Goal: Task Accomplishment & Management: Use online tool/utility

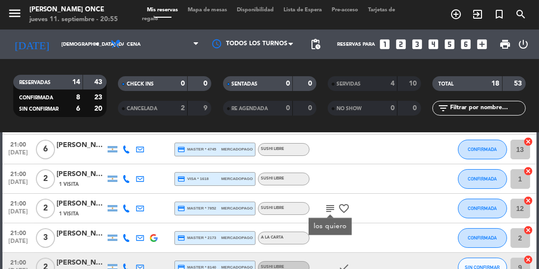
scroll to position [73, 0]
click at [487, 263] on button "SIN CONFIRMAR" at bounding box center [482, 268] width 49 height 20
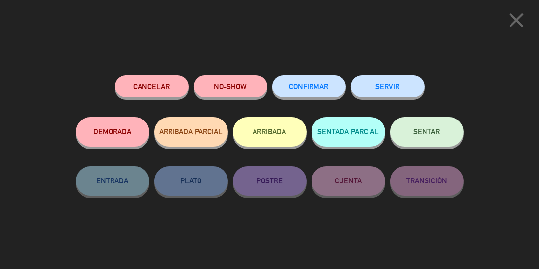
click at [402, 79] on button "SERVIR" at bounding box center [388, 86] width 74 height 22
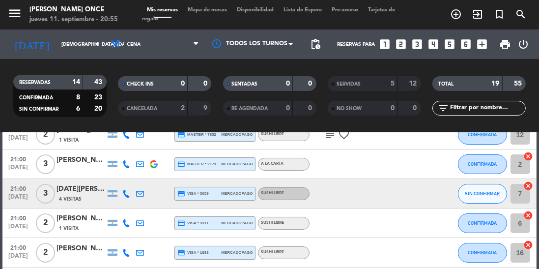
scroll to position [147, 0]
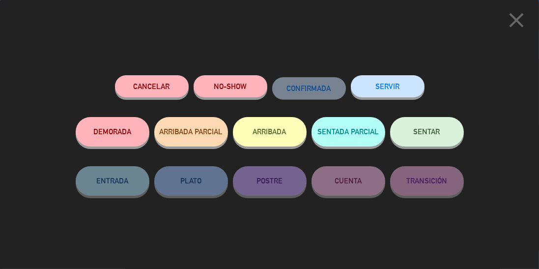
click at [392, 81] on button "SERVIR" at bounding box center [388, 86] width 74 height 22
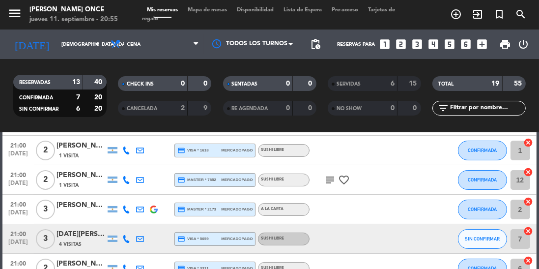
scroll to position [43, 0]
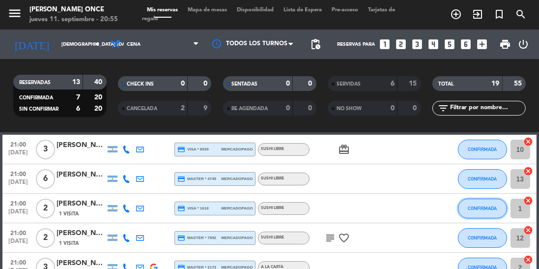
click at [490, 211] on button "CONFIRMADA" at bounding box center [482, 209] width 49 height 20
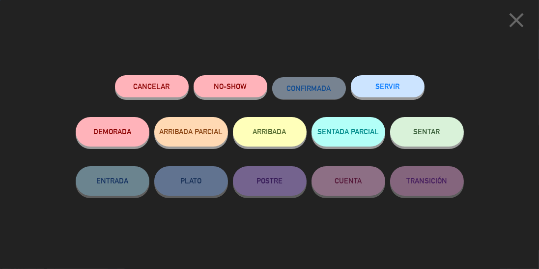
click at [404, 90] on button "SERVIR" at bounding box center [388, 86] width 74 height 22
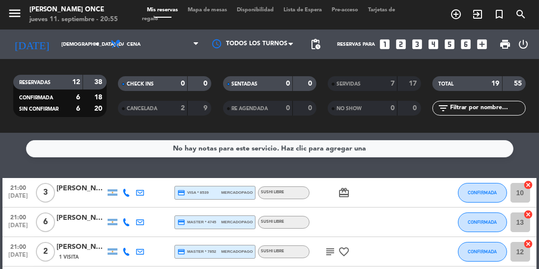
scroll to position [1, 0]
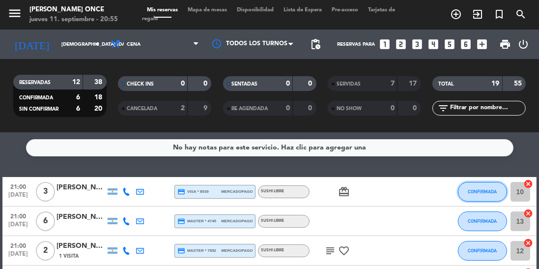
click at [478, 197] on button "CONFIRMADA" at bounding box center [482, 192] width 49 height 20
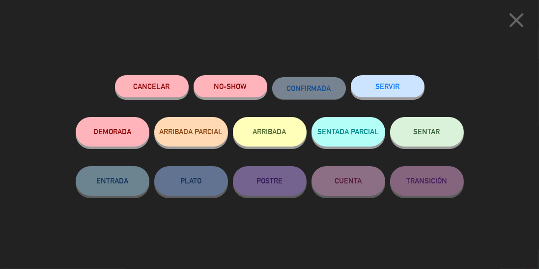
click at [404, 88] on button "SERVIR" at bounding box center [388, 86] width 74 height 22
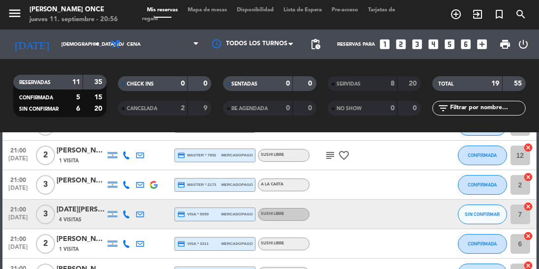
scroll to position [70, 0]
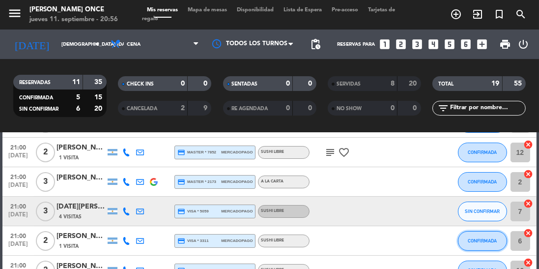
click at [484, 241] on span "CONFIRMADA" at bounding box center [482, 240] width 29 height 5
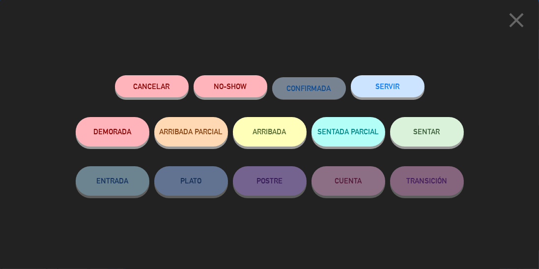
click at [397, 90] on button "SERVIR" at bounding box center [388, 86] width 74 height 22
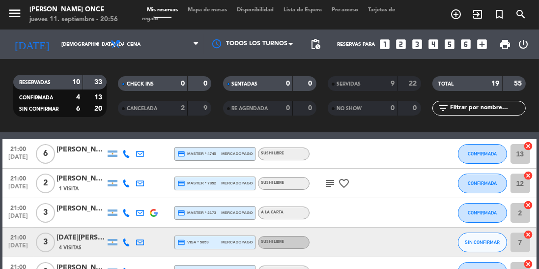
scroll to position [39, 0]
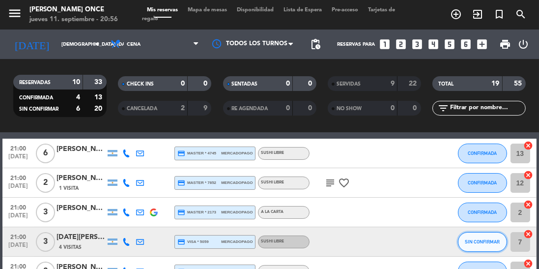
click at [478, 244] on span "SIN CONFIRMAR" at bounding box center [482, 241] width 35 height 5
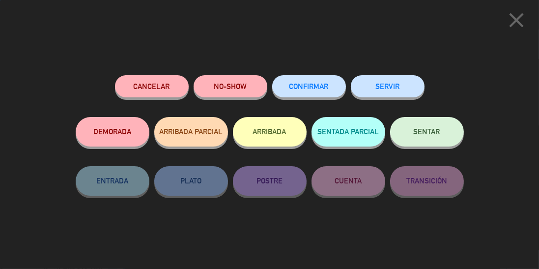
click at [405, 89] on button "SERVIR" at bounding box center [388, 86] width 74 height 22
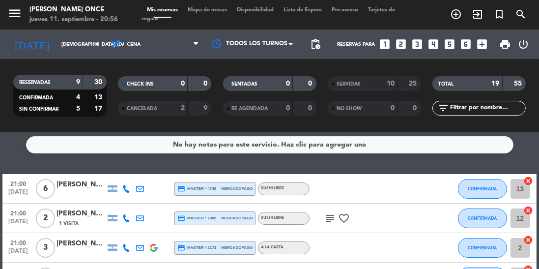
scroll to position [3, 0]
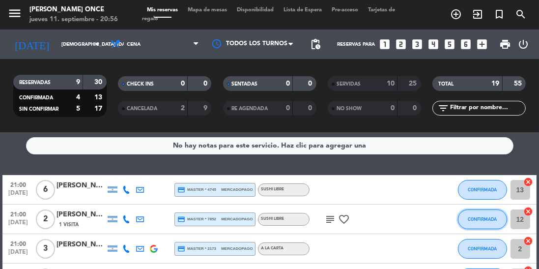
click at [490, 218] on span "CONFIRMADA" at bounding box center [482, 218] width 29 height 5
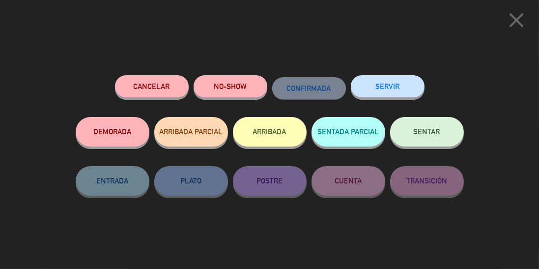
click at [396, 90] on button "SERVIR" at bounding box center [388, 86] width 74 height 22
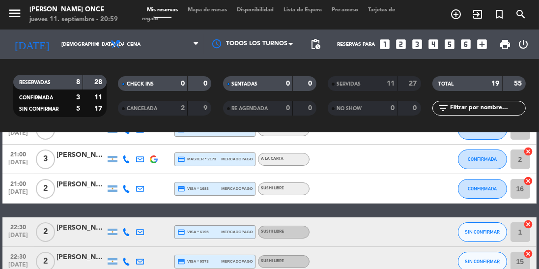
scroll to position [64, 0]
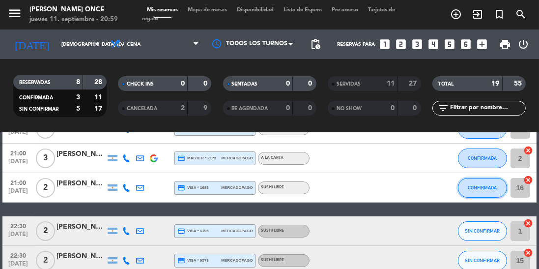
click at [481, 186] on span "CONFIRMADA" at bounding box center [482, 187] width 29 height 5
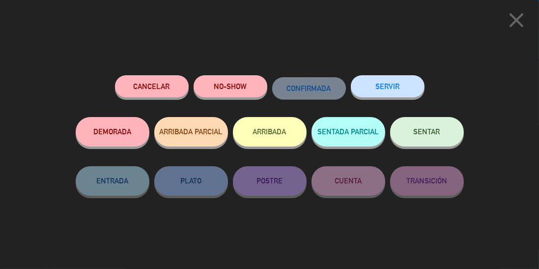
click at [400, 81] on button "SERVIR" at bounding box center [388, 86] width 74 height 22
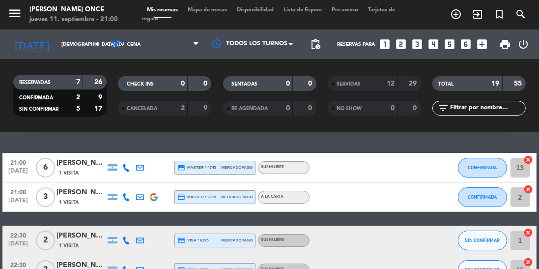
scroll to position [0, 0]
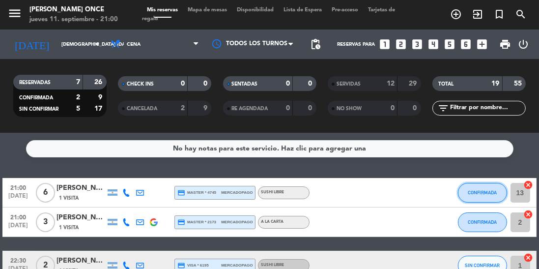
click at [484, 196] on button "CONFIRMADA" at bounding box center [482, 193] width 49 height 20
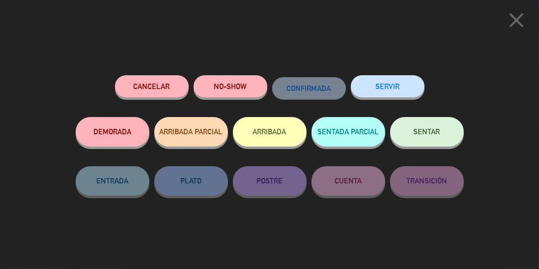
click at [395, 80] on button "SERVIR" at bounding box center [388, 86] width 74 height 22
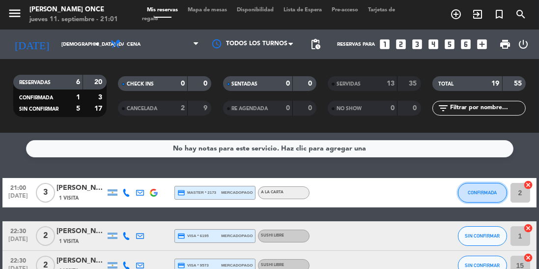
click at [490, 194] on span "CONFIRMADA" at bounding box center [482, 192] width 29 height 5
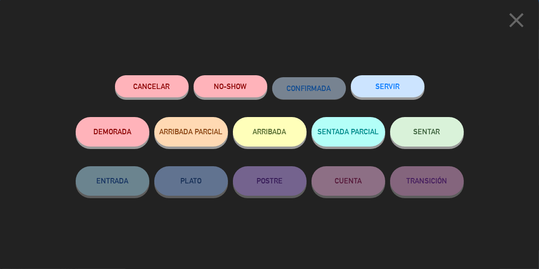
click at [401, 89] on button "SERVIR" at bounding box center [388, 86] width 74 height 22
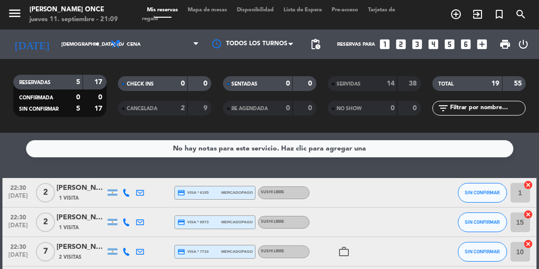
click at [388, 87] on strong "14" at bounding box center [391, 83] width 8 height 7
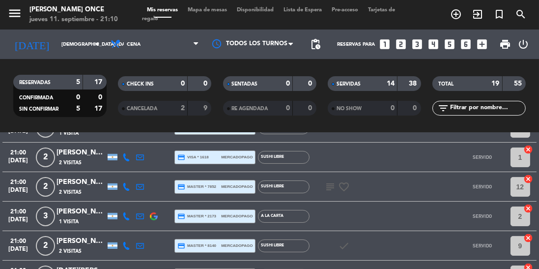
scroll to position [227, 0]
